Goal: Communication & Community: Share content

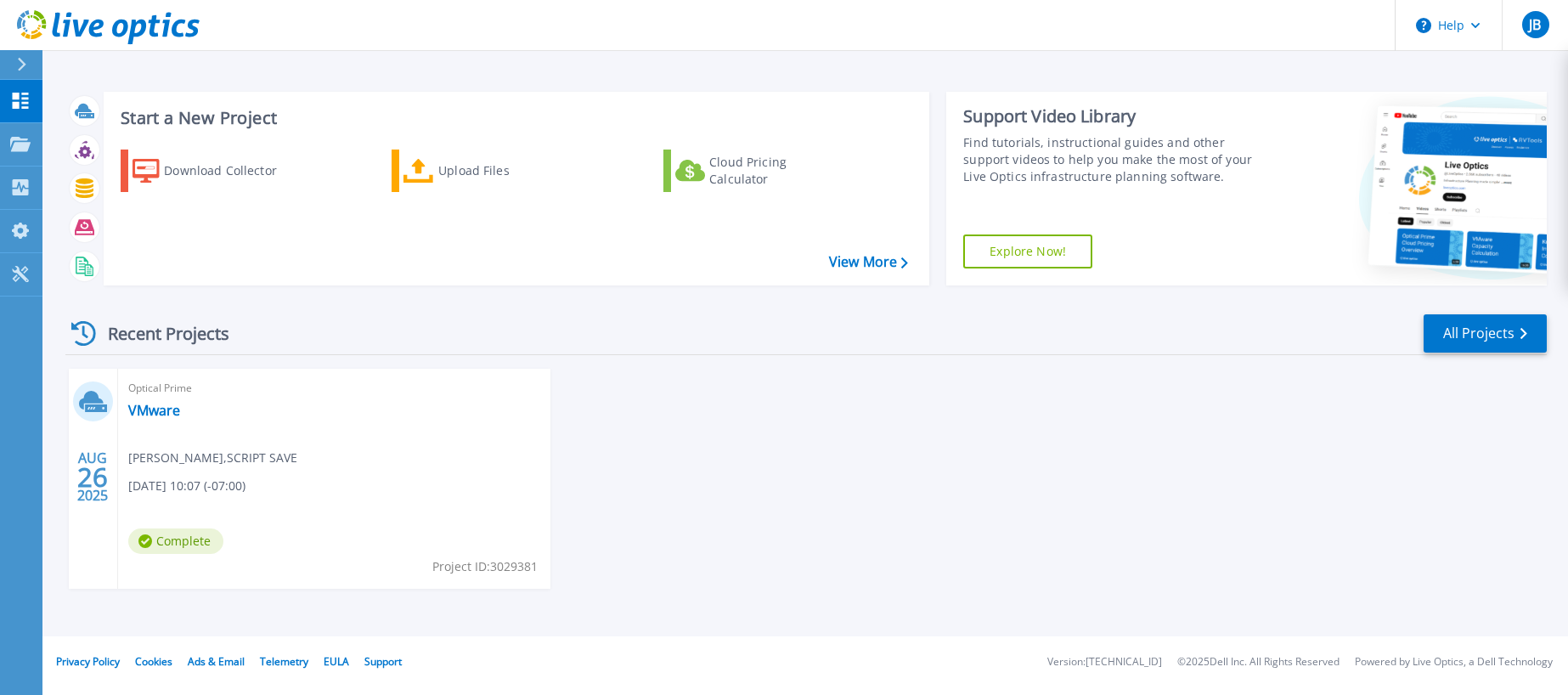
click at [31, 379] on div "Dashboard Dashboard Projects Projects Search Projects Upload SIOKIT & Files Opt…" at bounding box center [21, 389] width 43 height 617
click at [156, 411] on link "VMware" at bounding box center [155, 411] width 52 height 17
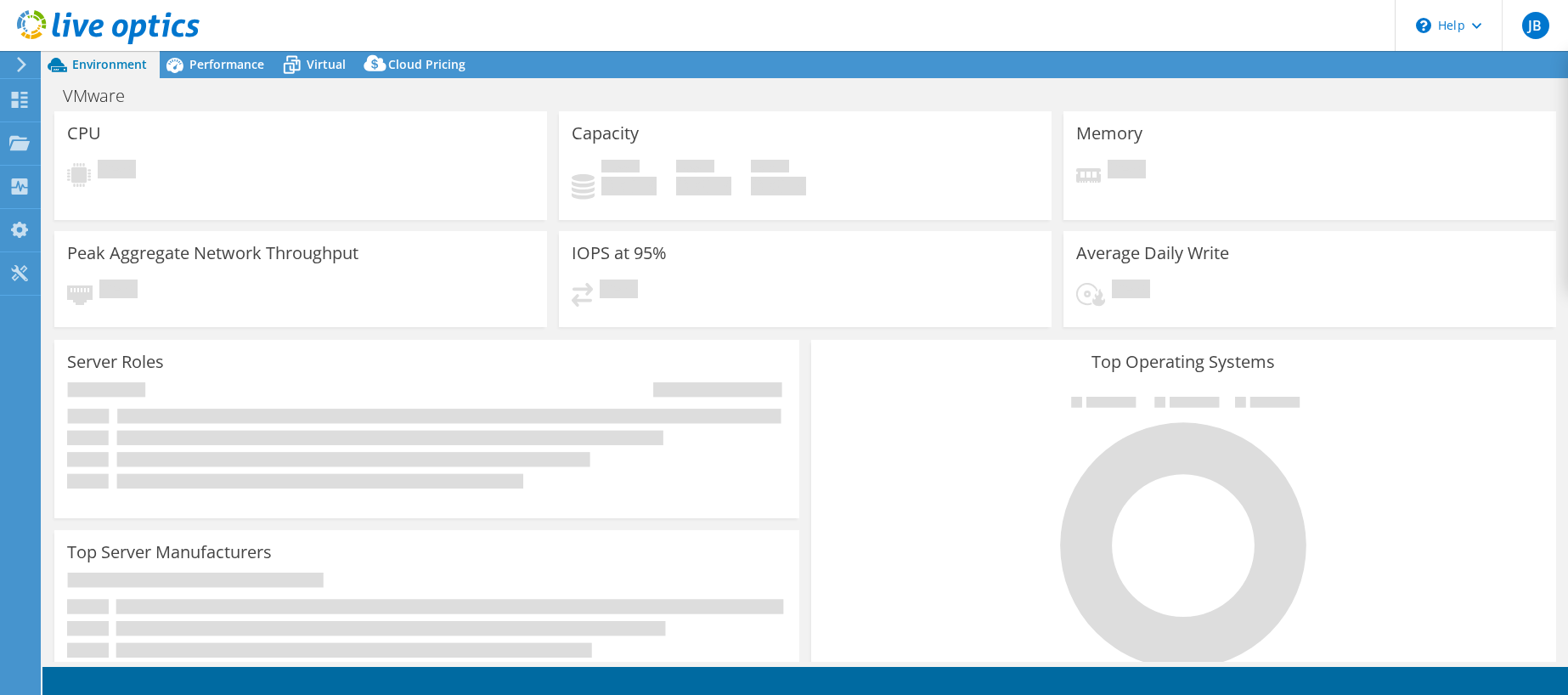
select select "USD"
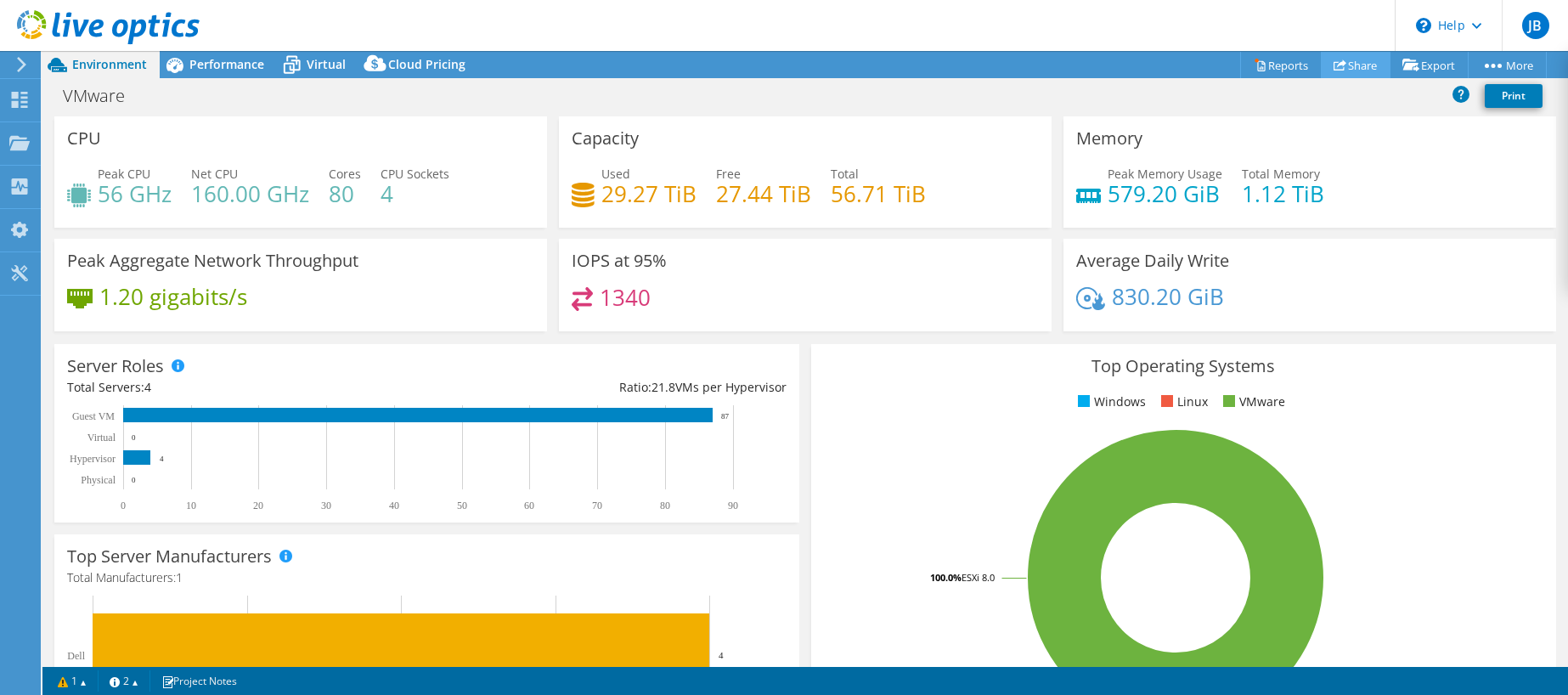
click at [1343, 64] on link "Share" at bounding box center [1355, 65] width 70 height 26
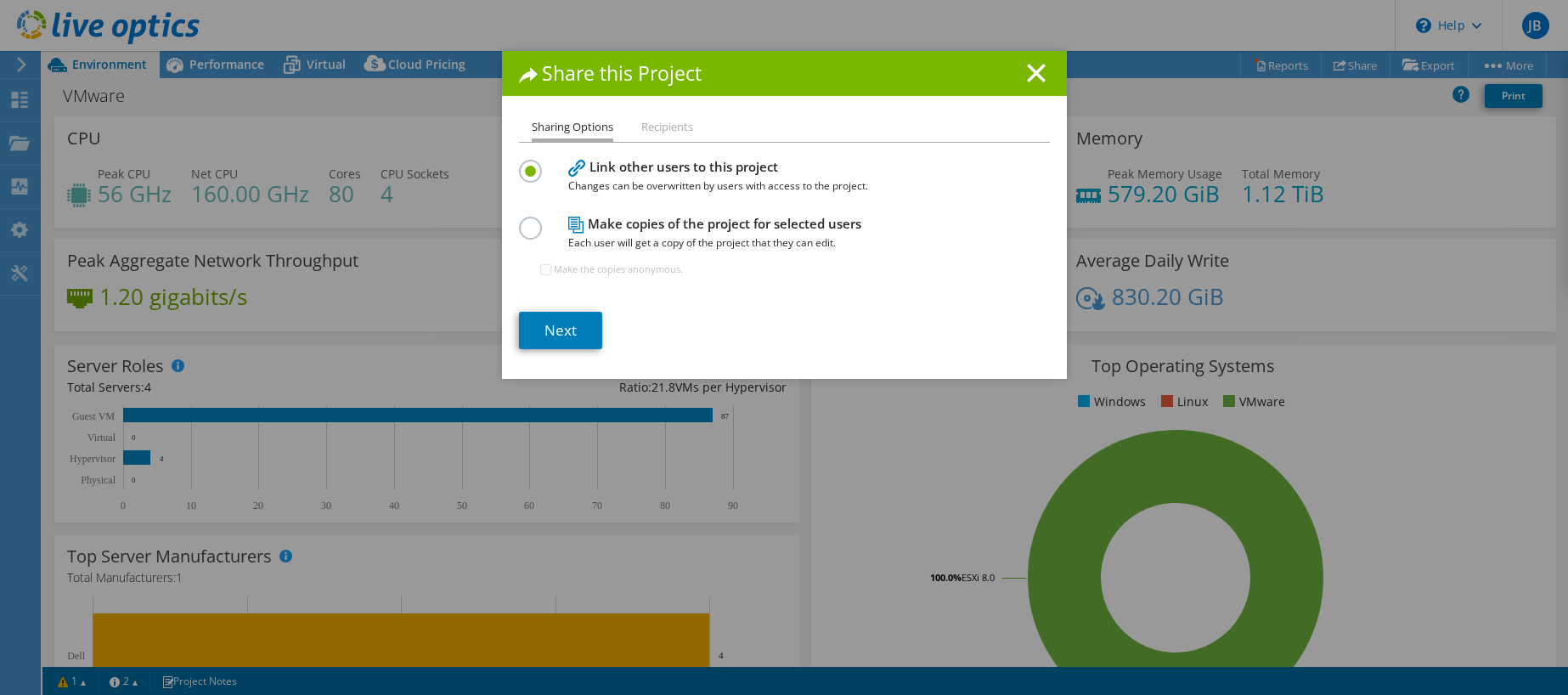
click at [688, 220] on h4 "Make copies of the project for selected users Each user will get a copy of the …" at bounding box center [781, 234] width 425 height 39
click at [530, 221] on label at bounding box center [533, 218] width 30 height 4
click at [0, 0] on input "radio" at bounding box center [0, 0] width 0 height 0
click at [544, 324] on link "Next" at bounding box center [560, 331] width 83 height 38
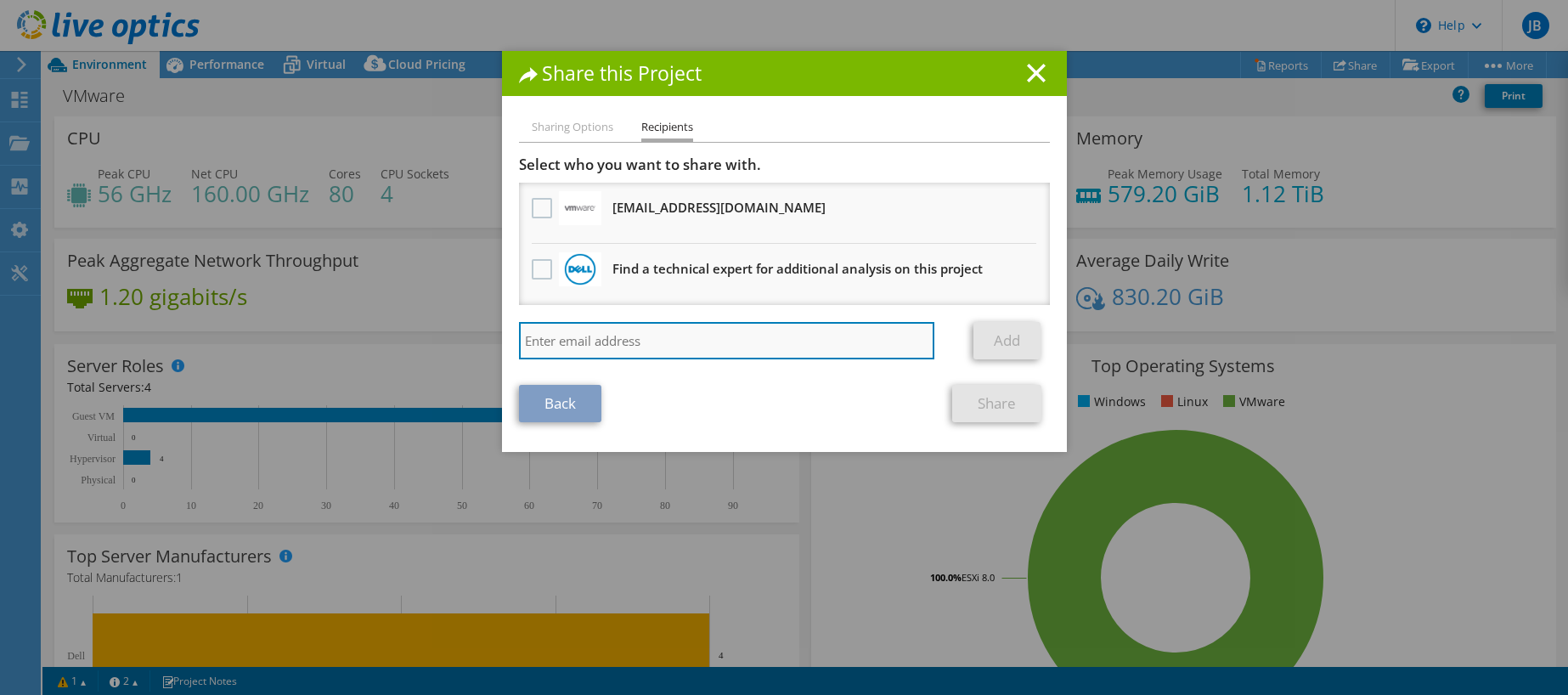
click at [538, 341] on input "search" at bounding box center [727, 340] width 416 height 38
click at [673, 327] on input "search" at bounding box center [727, 340] width 416 height 38
paste input "eric.everson@cdw.com"
type input "eric.everson@cdw.com"
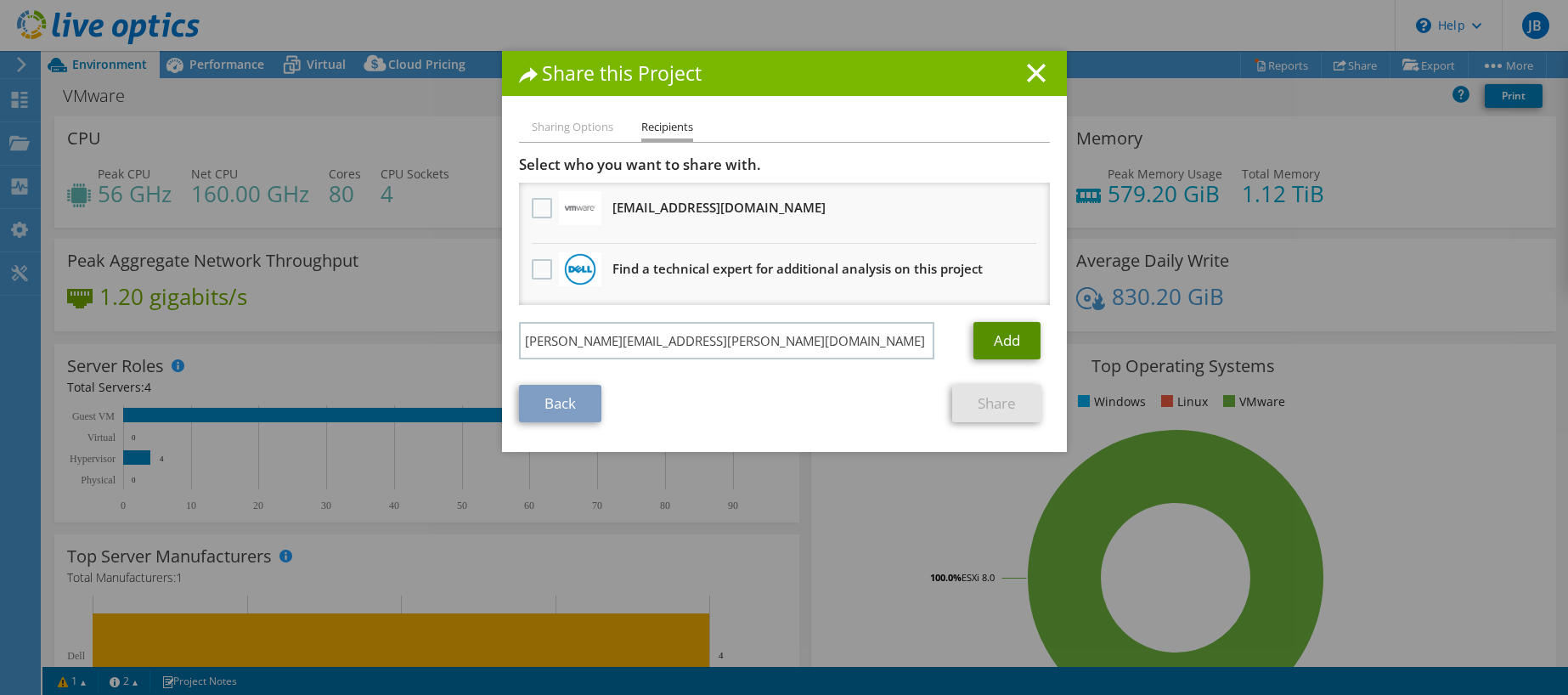
click at [997, 334] on link "Add" at bounding box center [1006, 340] width 67 height 38
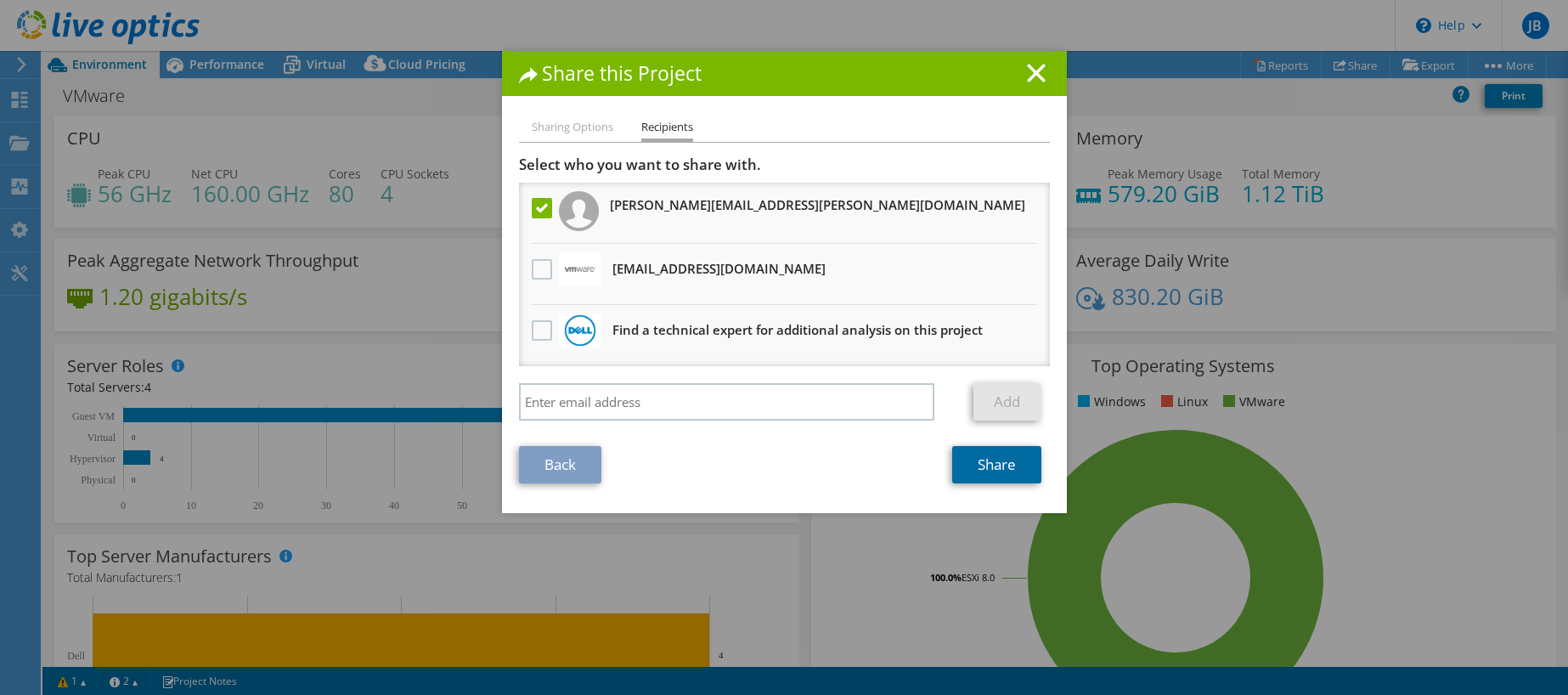
click at [983, 458] on link "Share" at bounding box center [996, 465] width 89 height 38
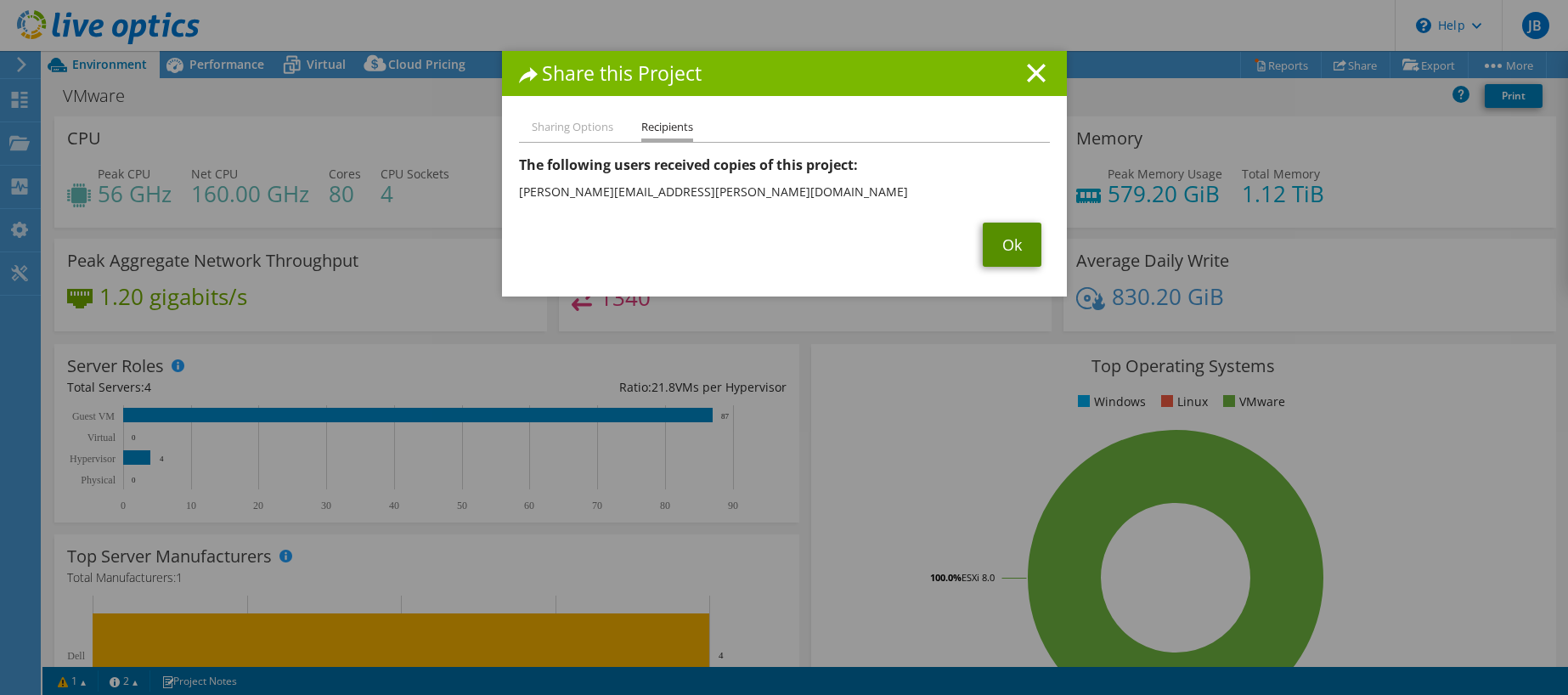
click at [1003, 242] on link "Ok" at bounding box center [1012, 245] width 59 height 44
